Goal: Information Seeking & Learning: Compare options

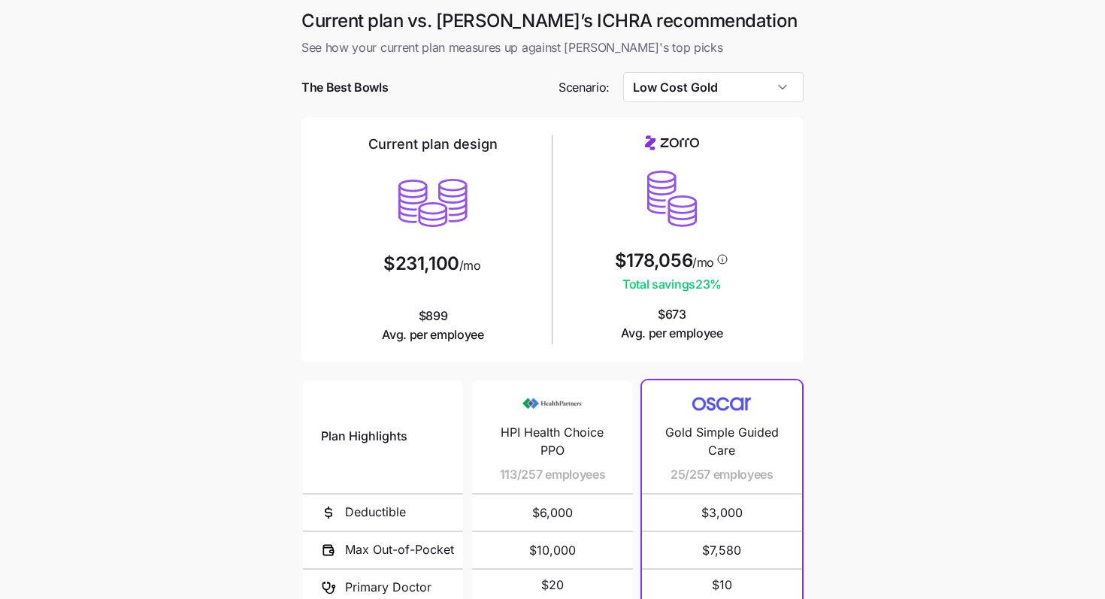
click at [116, 98] on main "Current plan vs. [PERSON_NAME]’s ICHRA recommendation See how your current plan…" at bounding box center [552, 410] width 1105 height 821
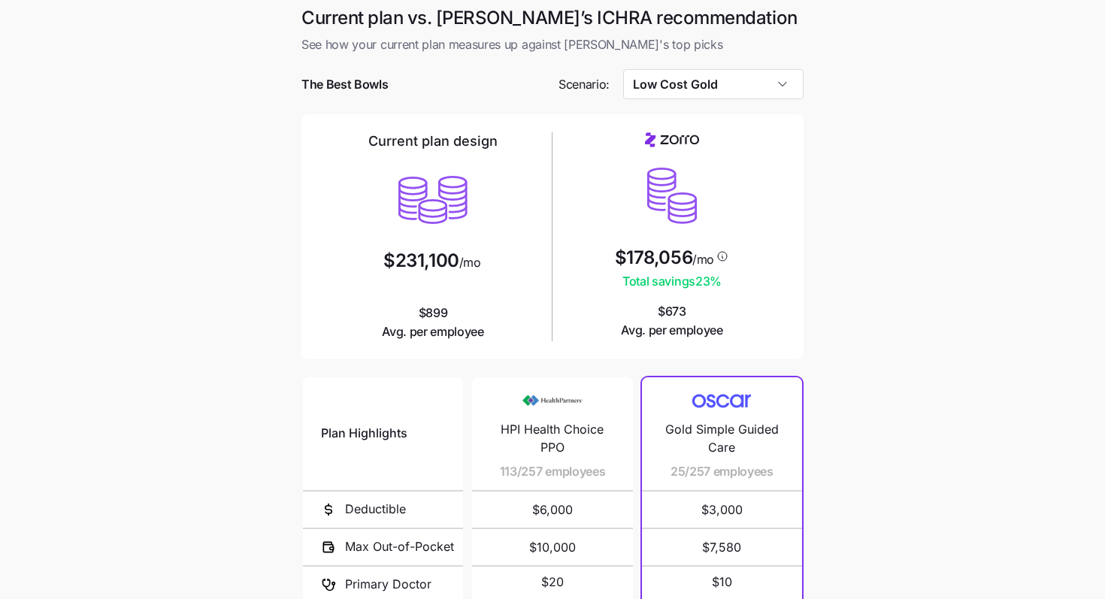
scroll to position [18, 0]
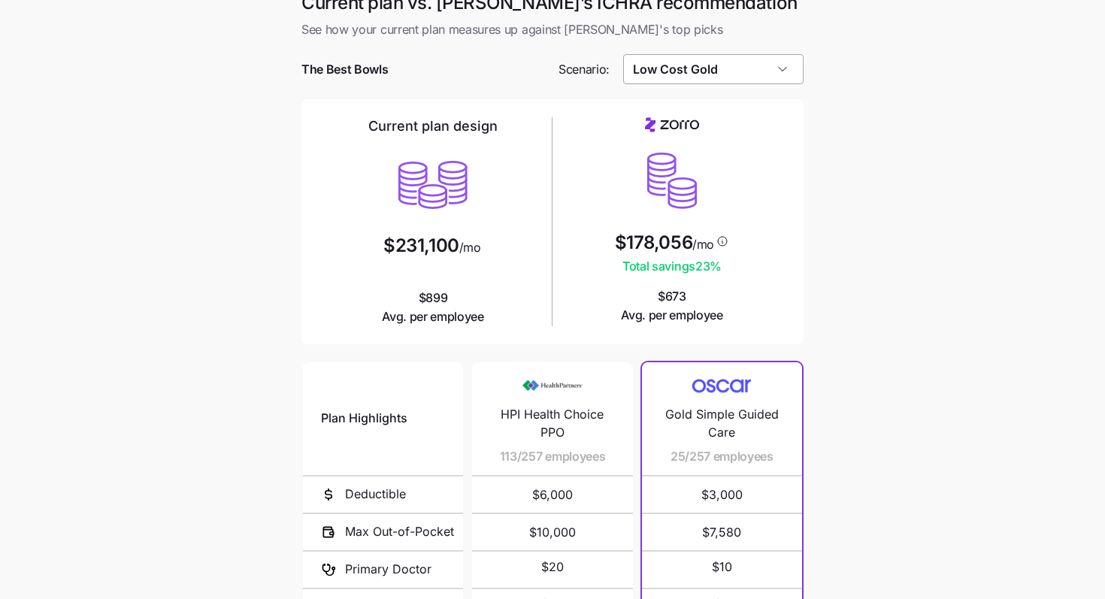
click at [691, 64] on input "Low Cost Gold" at bounding box center [713, 69] width 181 height 30
click at [691, 195] on main "Current plan vs. [PERSON_NAME]’s ICHRA recommendation See how your current plan…" at bounding box center [552, 392] width 1105 height 821
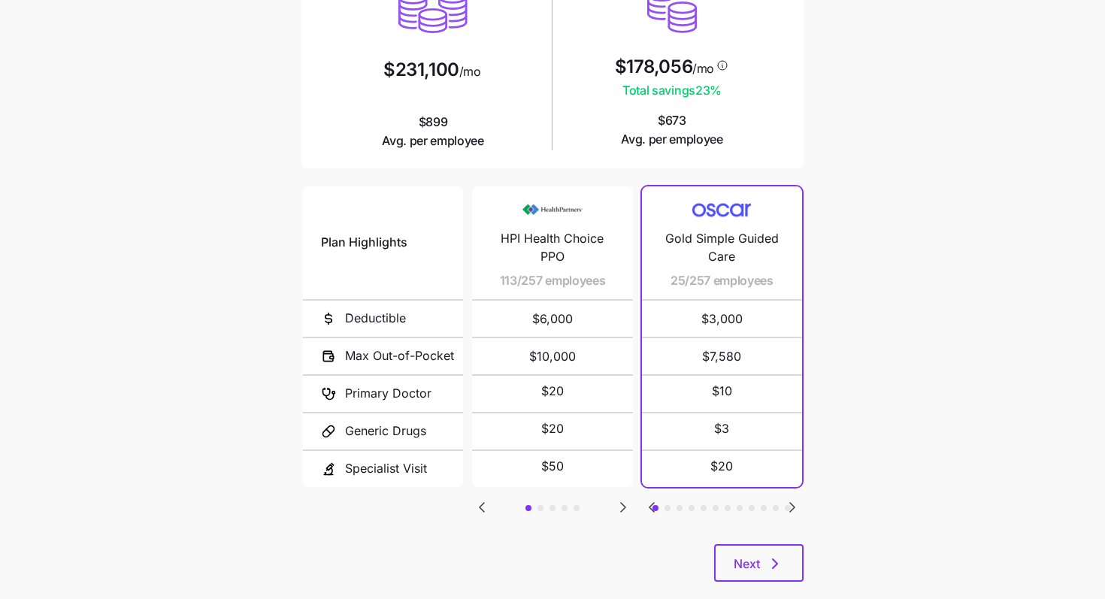
scroll to position [221, 0]
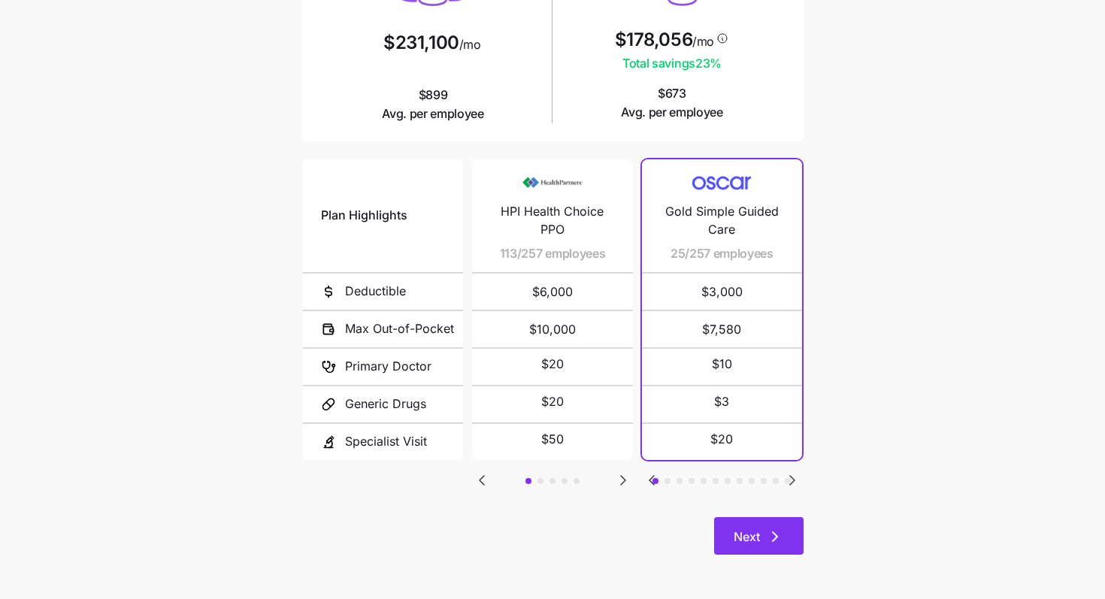
click at [691, 537] on span "Next" at bounding box center [746, 537] width 26 height 18
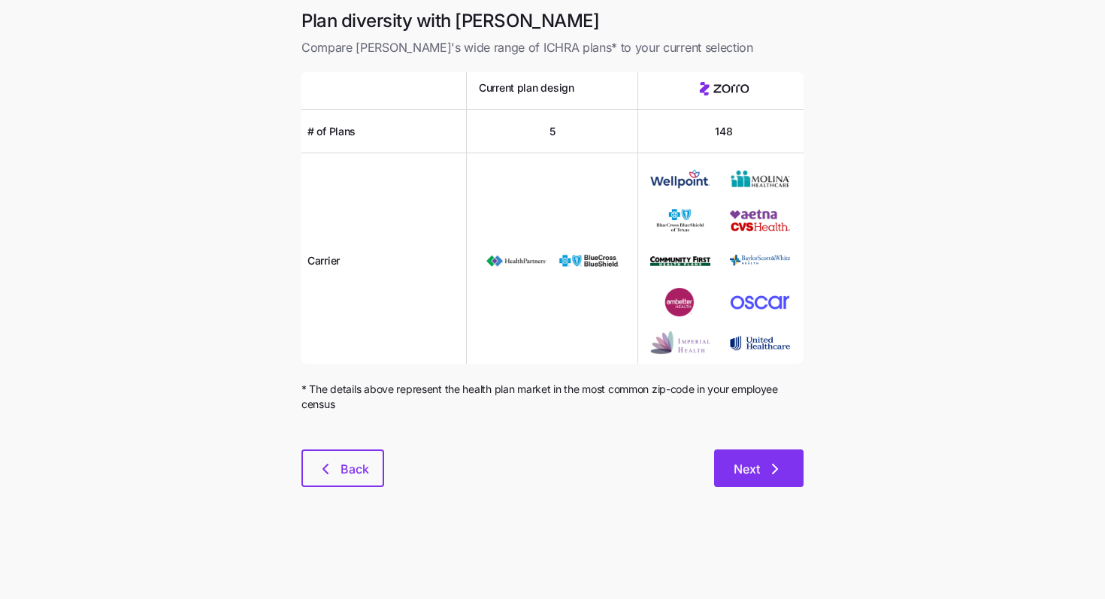
click at [691, 472] on icon "button" at bounding box center [775, 469] width 18 height 18
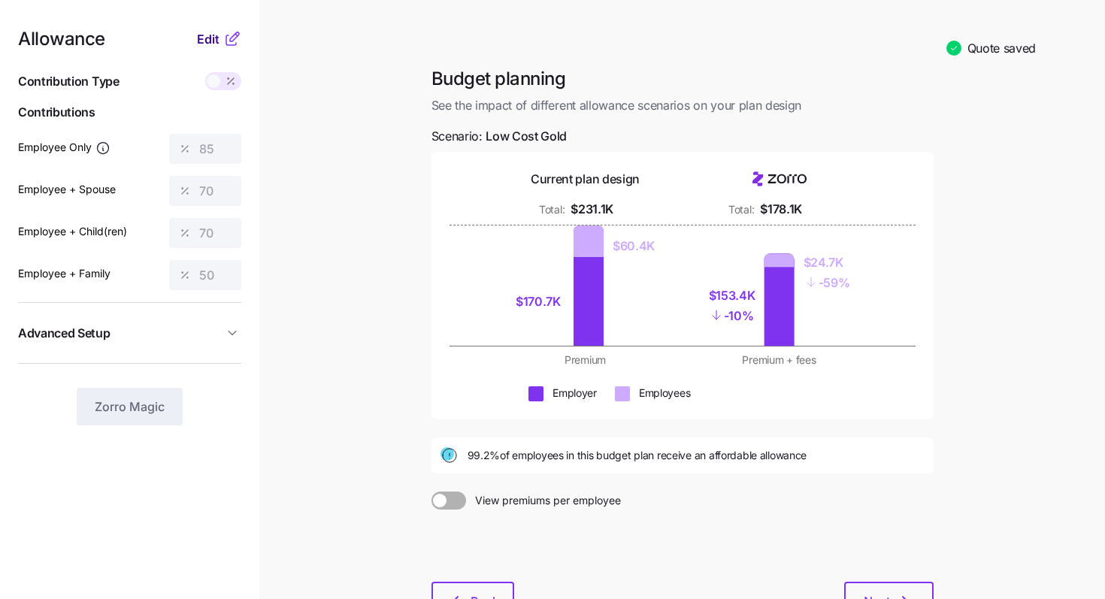
click at [216, 40] on span "Edit" at bounding box center [208, 39] width 23 height 18
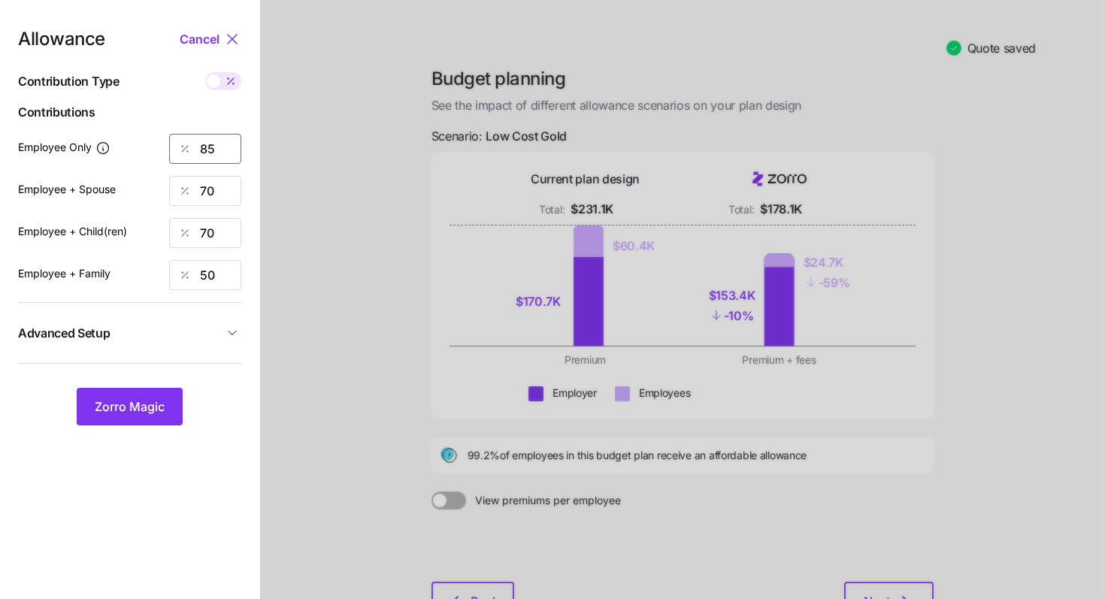
drag, startPoint x: 222, startPoint y: 147, endPoint x: 186, endPoint y: 144, distance: 36.9
click at [186, 144] on div "85" at bounding box center [205, 149] width 72 height 30
type input "65"
click at [156, 407] on span "Zorro Magic" at bounding box center [130, 407] width 70 height 18
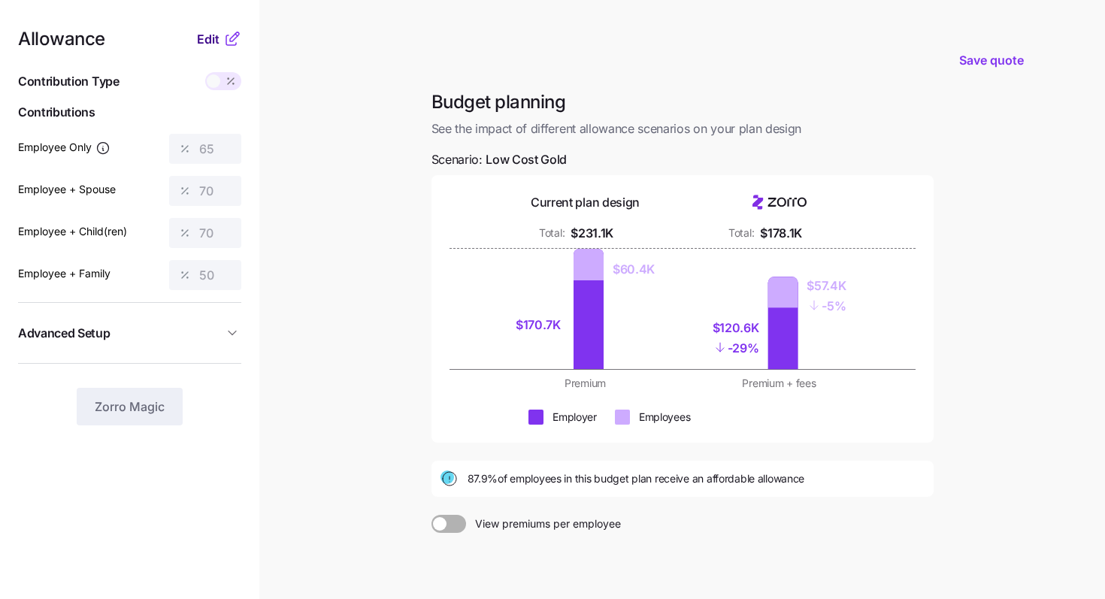
click at [212, 45] on span "Edit" at bounding box center [208, 39] width 23 height 18
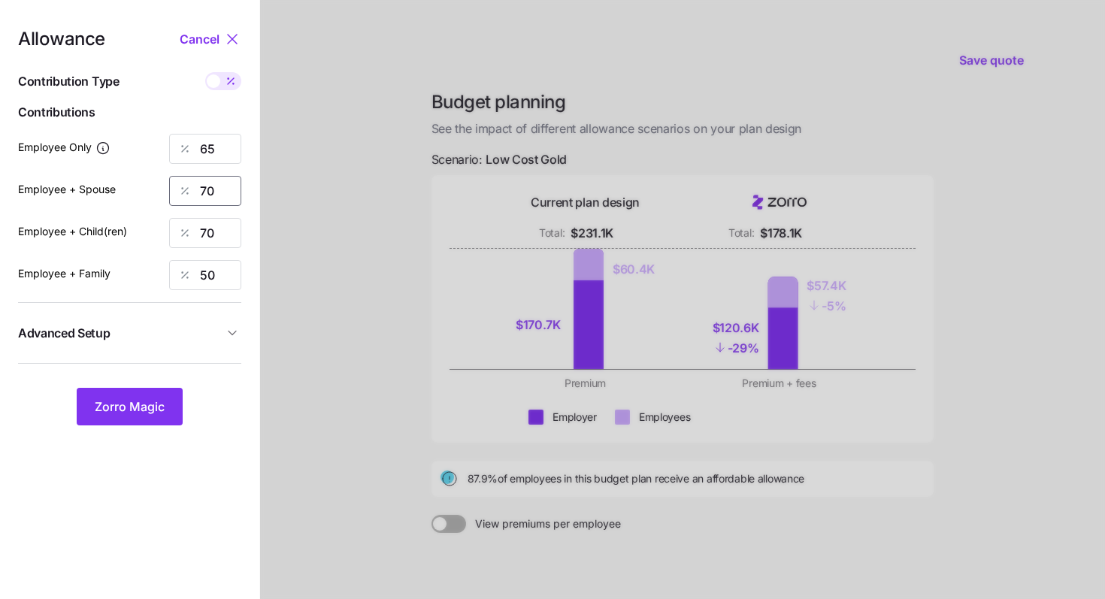
drag, startPoint x: 213, startPoint y: 201, endPoint x: 186, endPoint y: 201, distance: 27.8
click at [186, 201] on div "70" at bounding box center [205, 191] width 72 height 30
type input "50"
click at [165, 419] on button "Zorro Magic" at bounding box center [130, 407] width 106 height 38
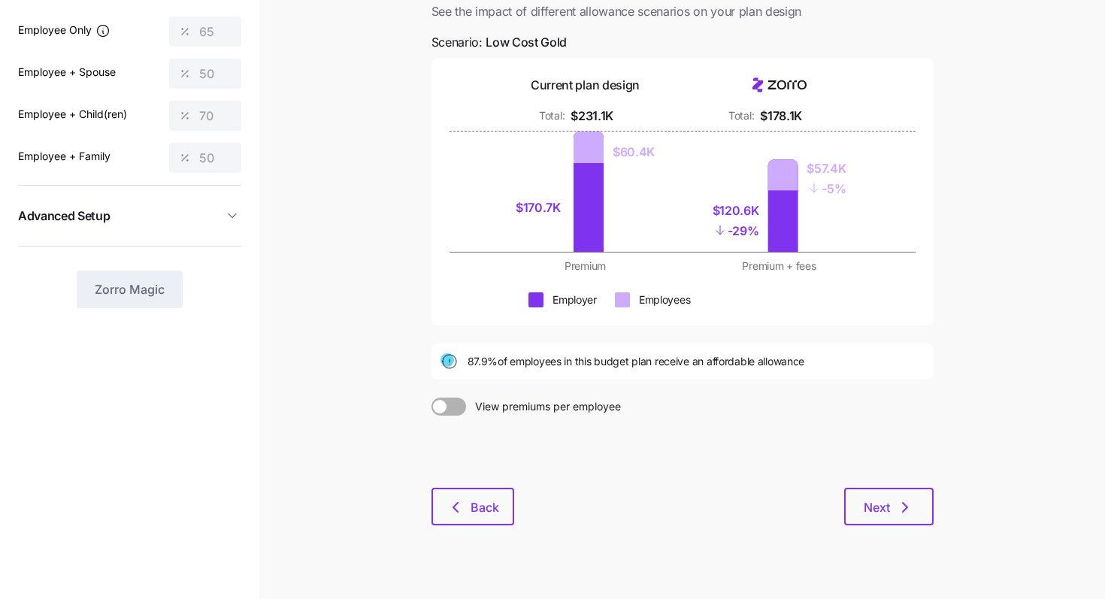
scroll to position [140, 0]
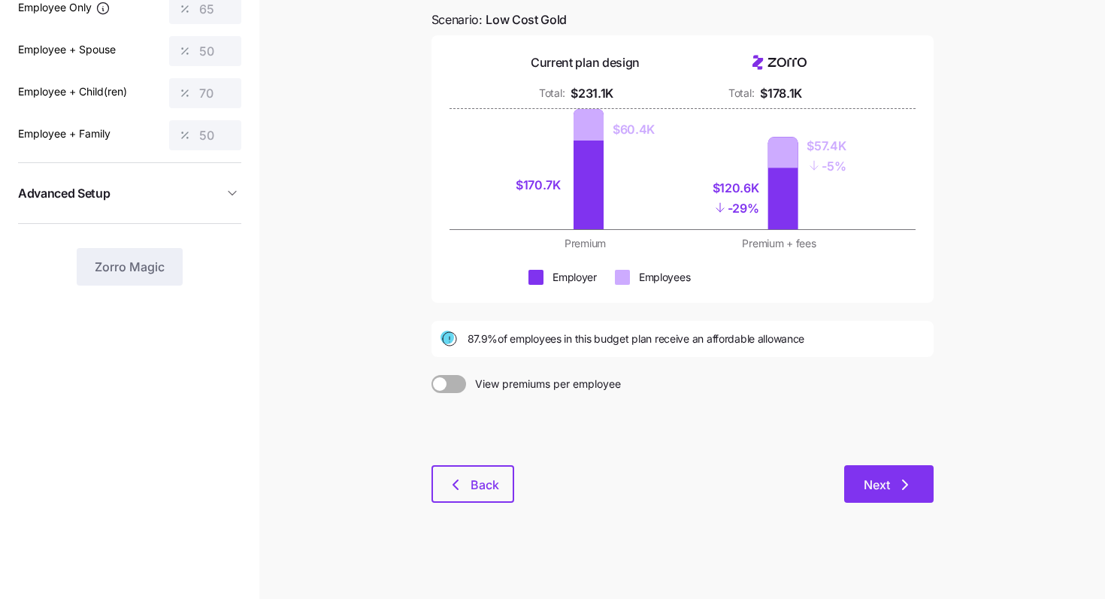
click at [691, 476] on span "Next" at bounding box center [876, 485] width 26 height 18
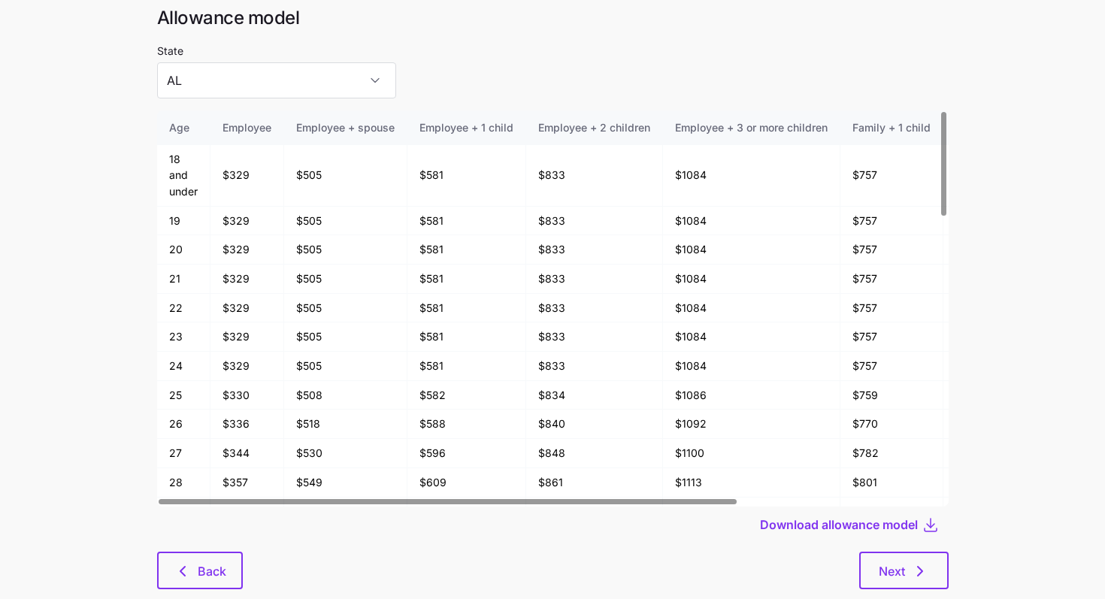
scroll to position [46, 0]
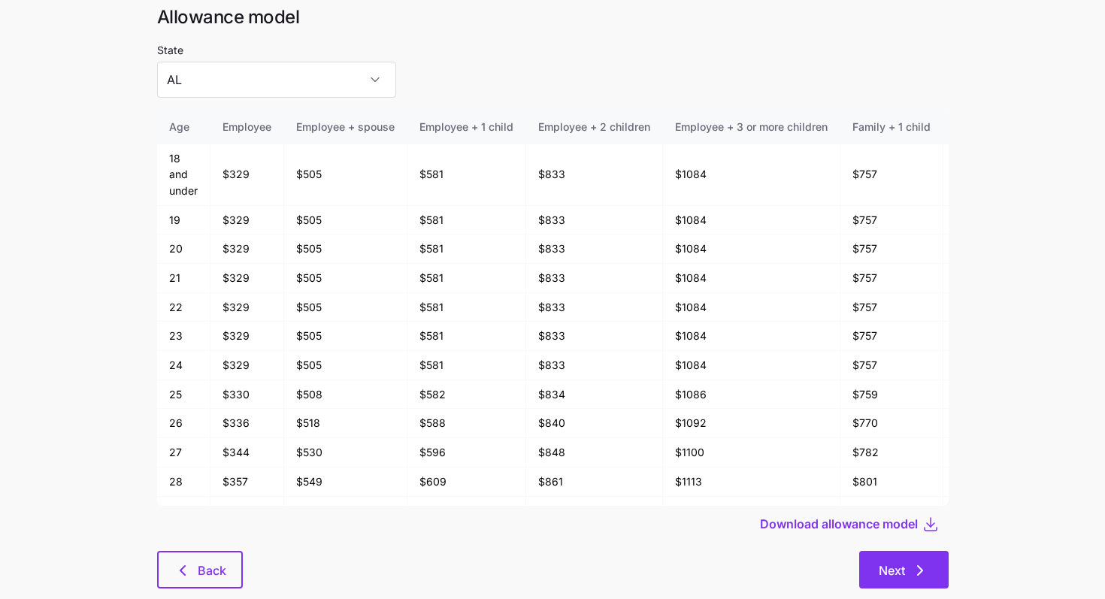
click at [691, 538] on button "Next" at bounding box center [903, 570] width 89 height 38
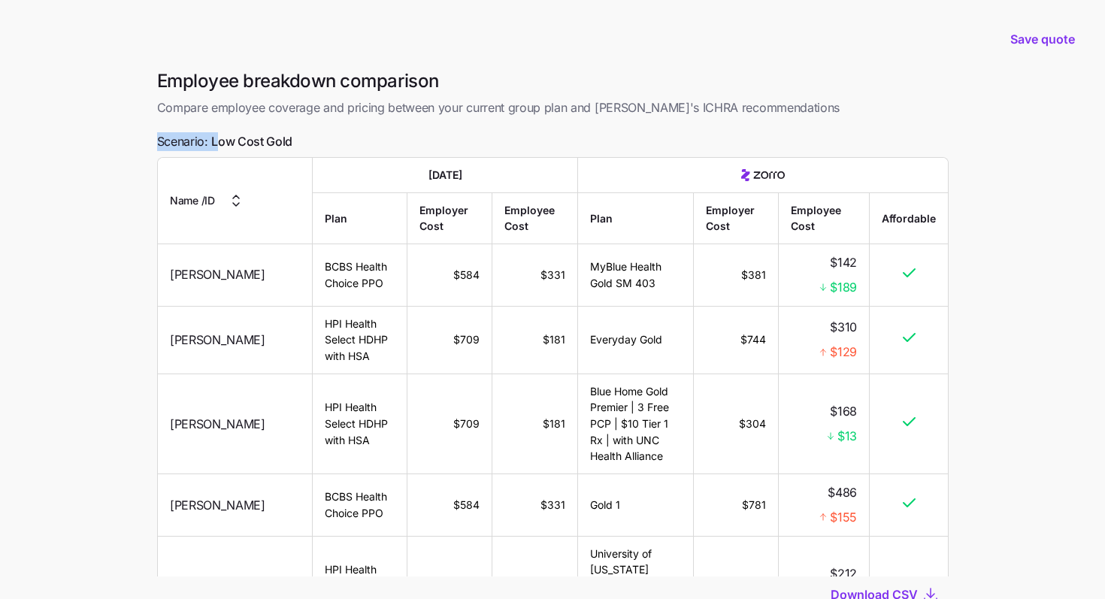
drag, startPoint x: 305, startPoint y: 132, endPoint x: 220, endPoint y: 133, distance: 84.9
click at [220, 133] on div "Employee breakdown comparison Compare employee coverage and pricing between you…" at bounding box center [552, 377] width 815 height 617
drag, startPoint x: 346, startPoint y: 283, endPoint x: 286, endPoint y: 268, distance: 62.0
click at [313, 268] on td "BCBS Health Choice PPO" at bounding box center [360, 275] width 95 height 62
drag, startPoint x: 643, startPoint y: 285, endPoint x: 568, endPoint y: 269, distance: 76.1
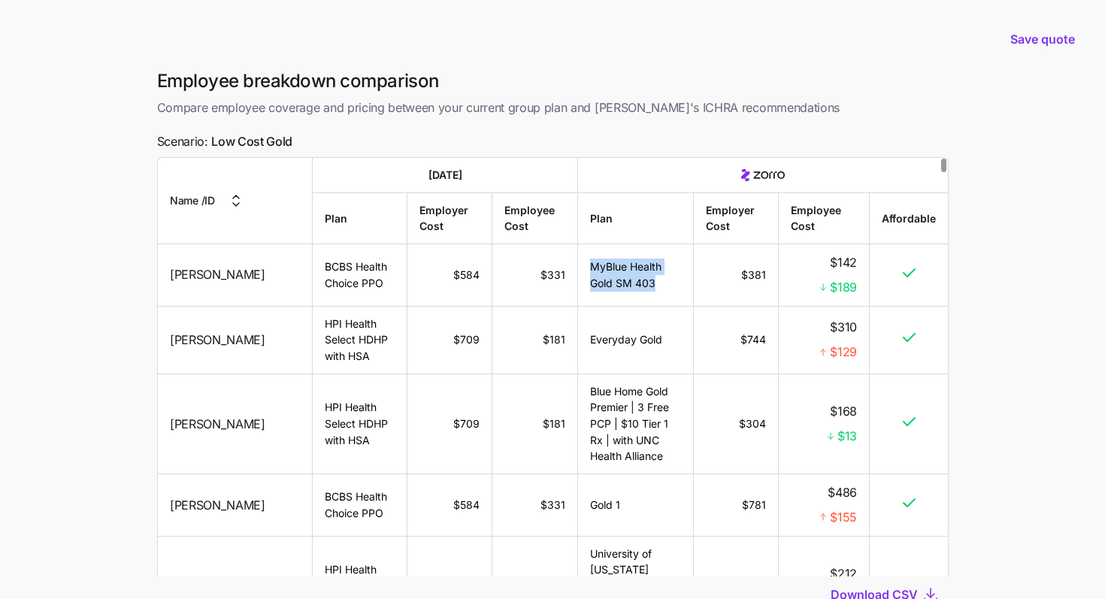
click at [578, 269] on td "MyBlue Health Gold SM 403" at bounding box center [635, 275] width 115 height 62
click at [691, 285] on span "$189" at bounding box center [843, 287] width 27 height 19
